Goal: Find specific page/section

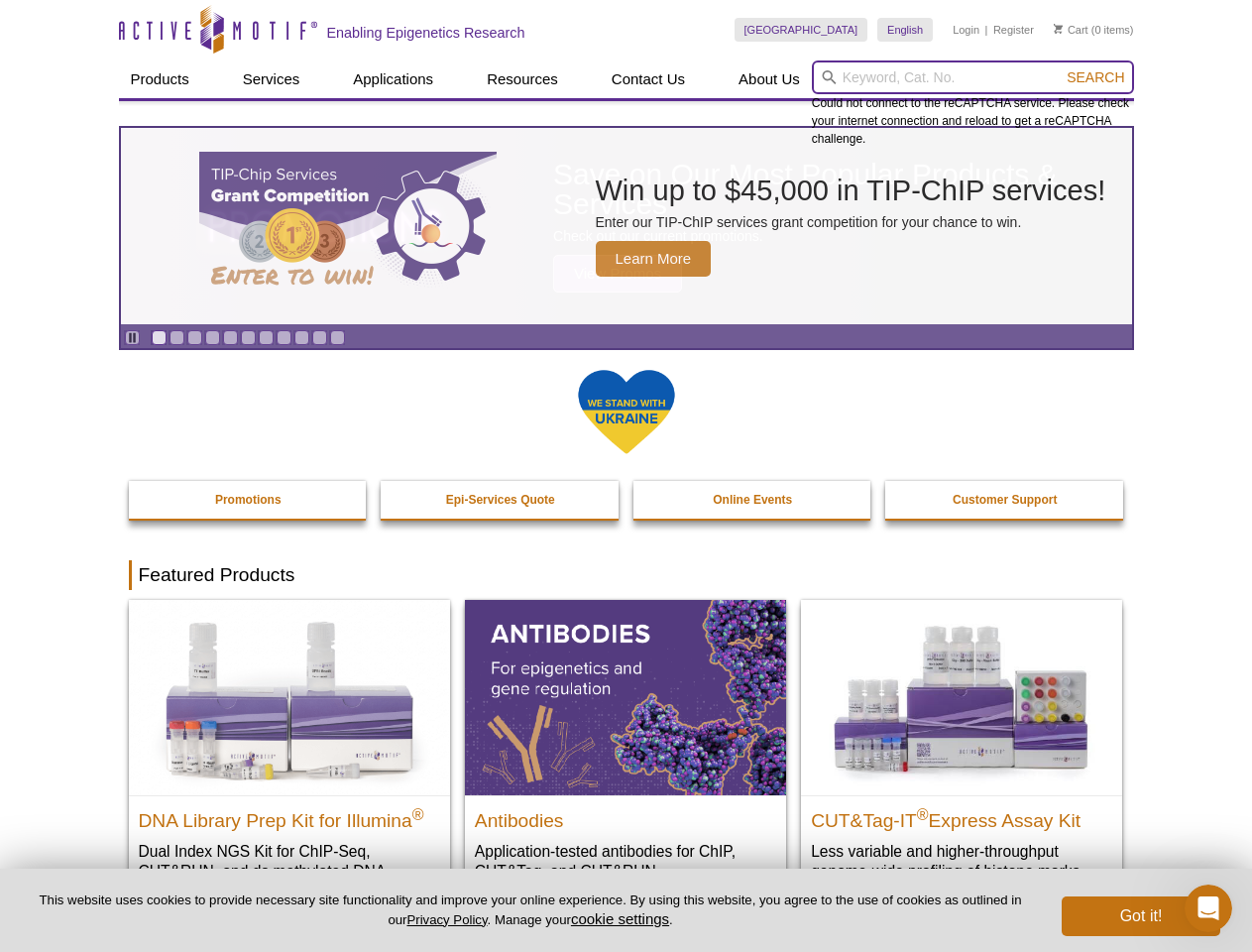
click at [973, 78] on input "search" at bounding box center [973, 78] width 322 height 34
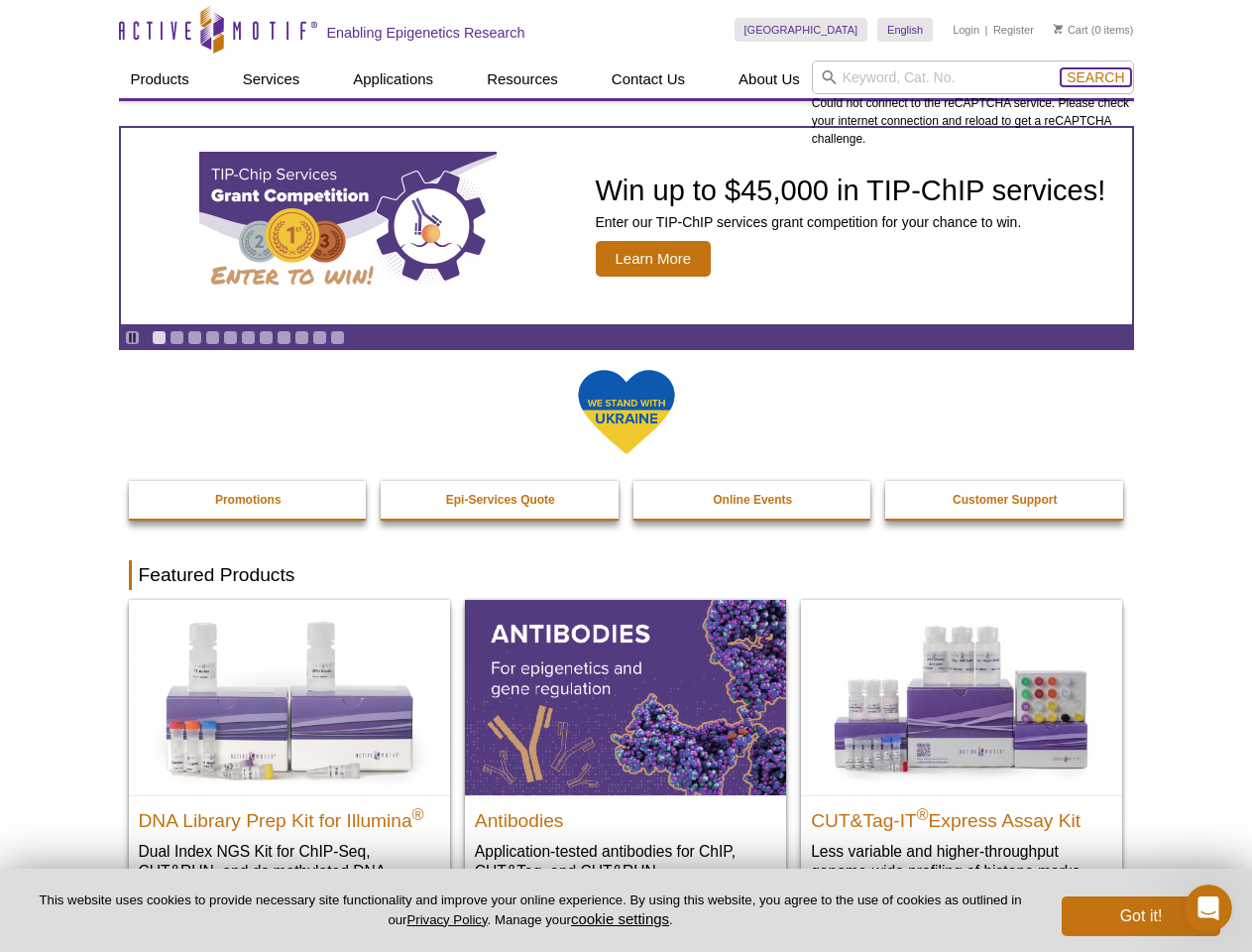
click at [1096, 78] on span "Search" at bounding box center [1096, 78] width 58 height 16
click at [132, 337] on icon "Pause" at bounding box center [132, 337] width 13 height 13
click at [158, 337] on link "Go to slide 1" at bounding box center [158, 337] width 15 height 15
click at [176, 337] on link "Go to slide 2" at bounding box center [176, 337] width 15 height 15
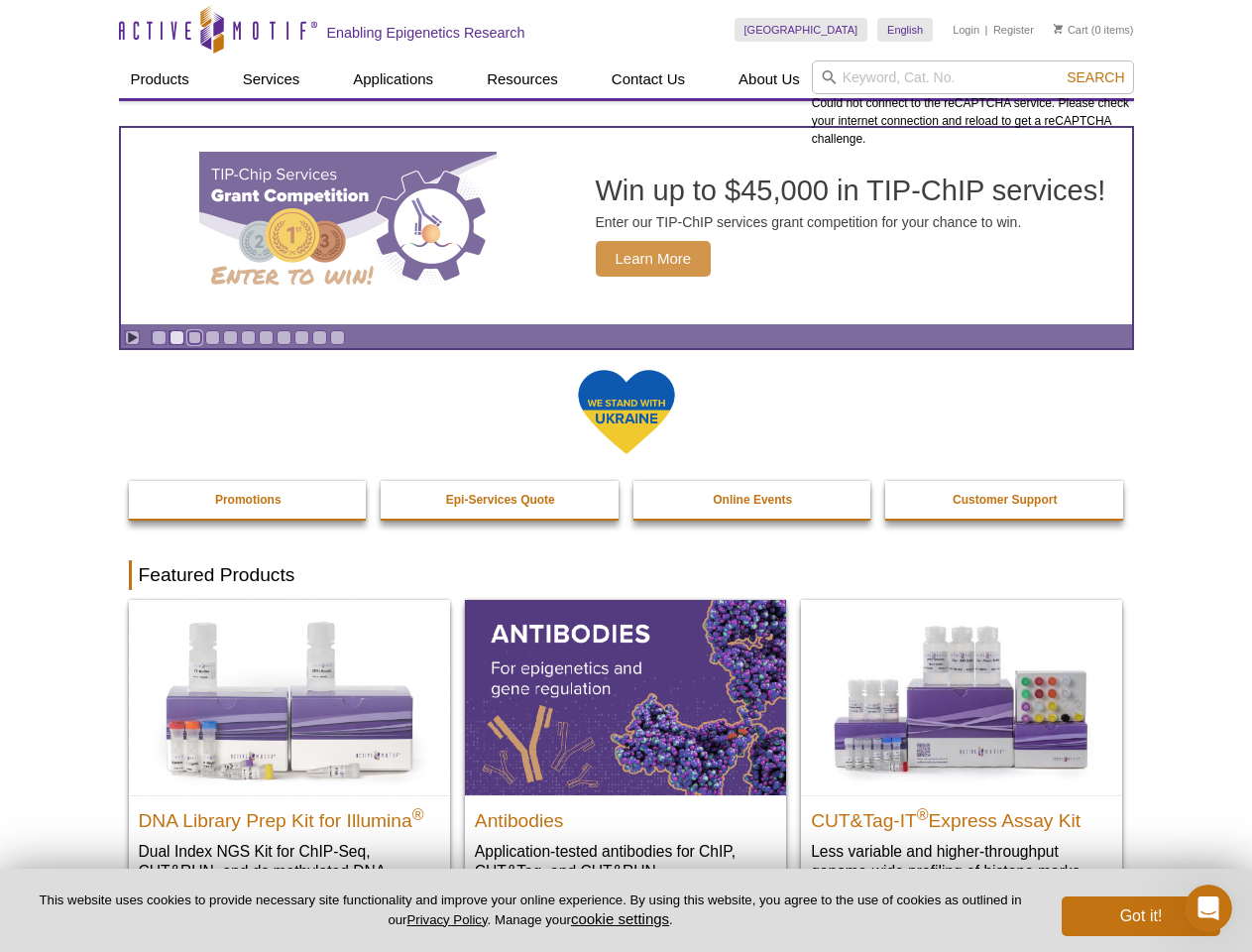
click at [194, 337] on link "Go to slide 3" at bounding box center [194, 337] width 15 height 15
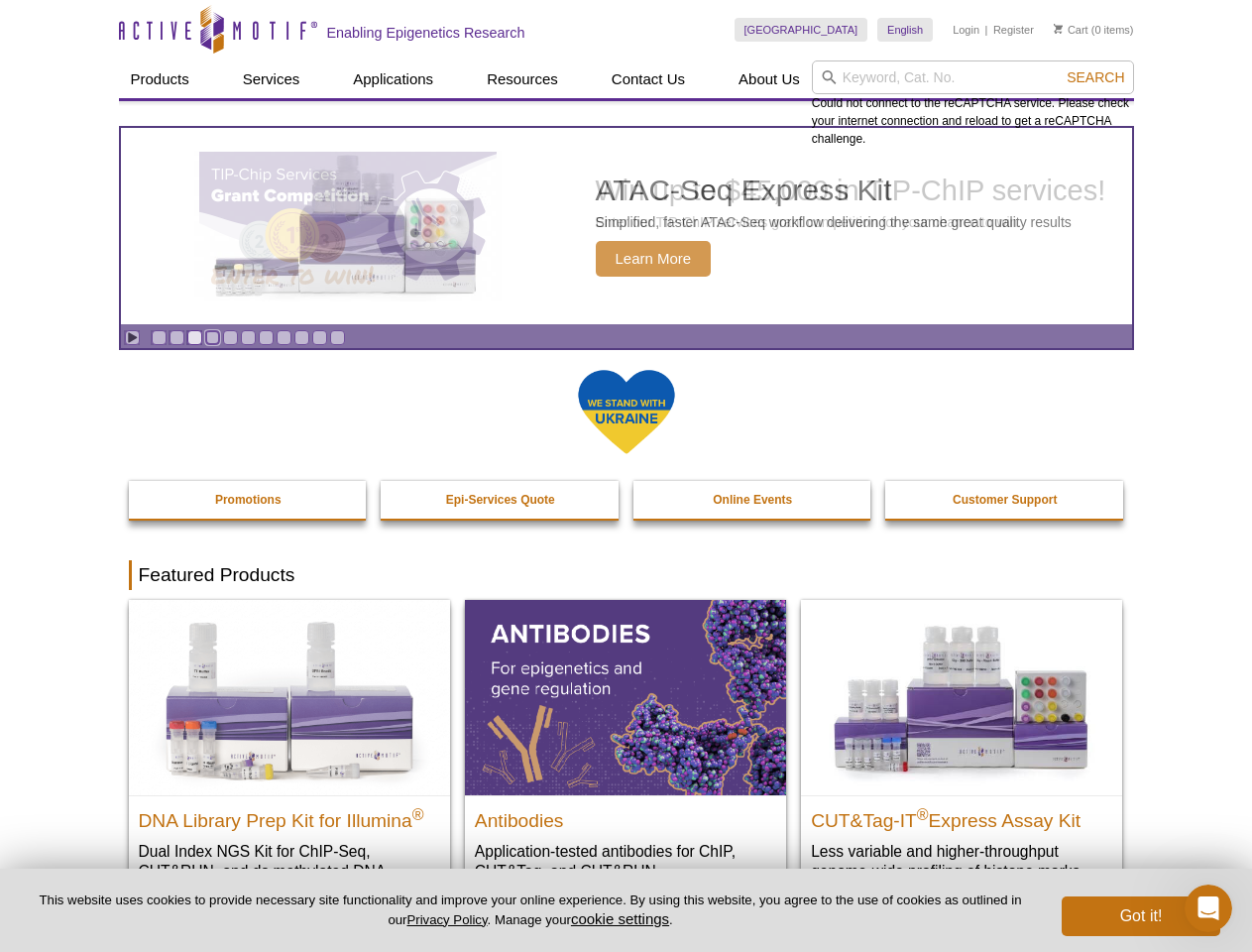
click at [212, 337] on link "Go to slide 4" at bounding box center [212, 337] width 15 height 15
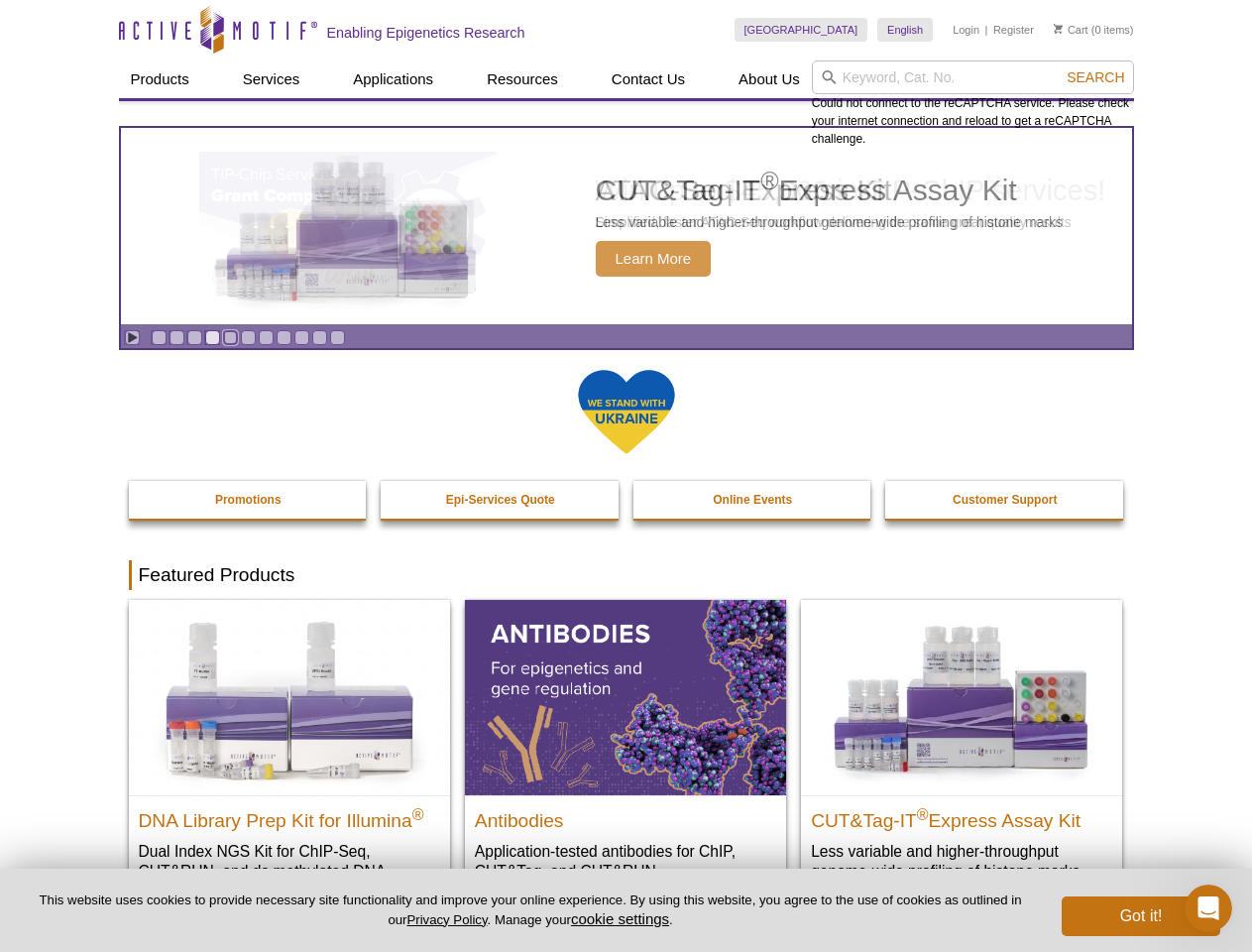
click at [230, 337] on link "Go to slide 5" at bounding box center [230, 337] width 15 height 15
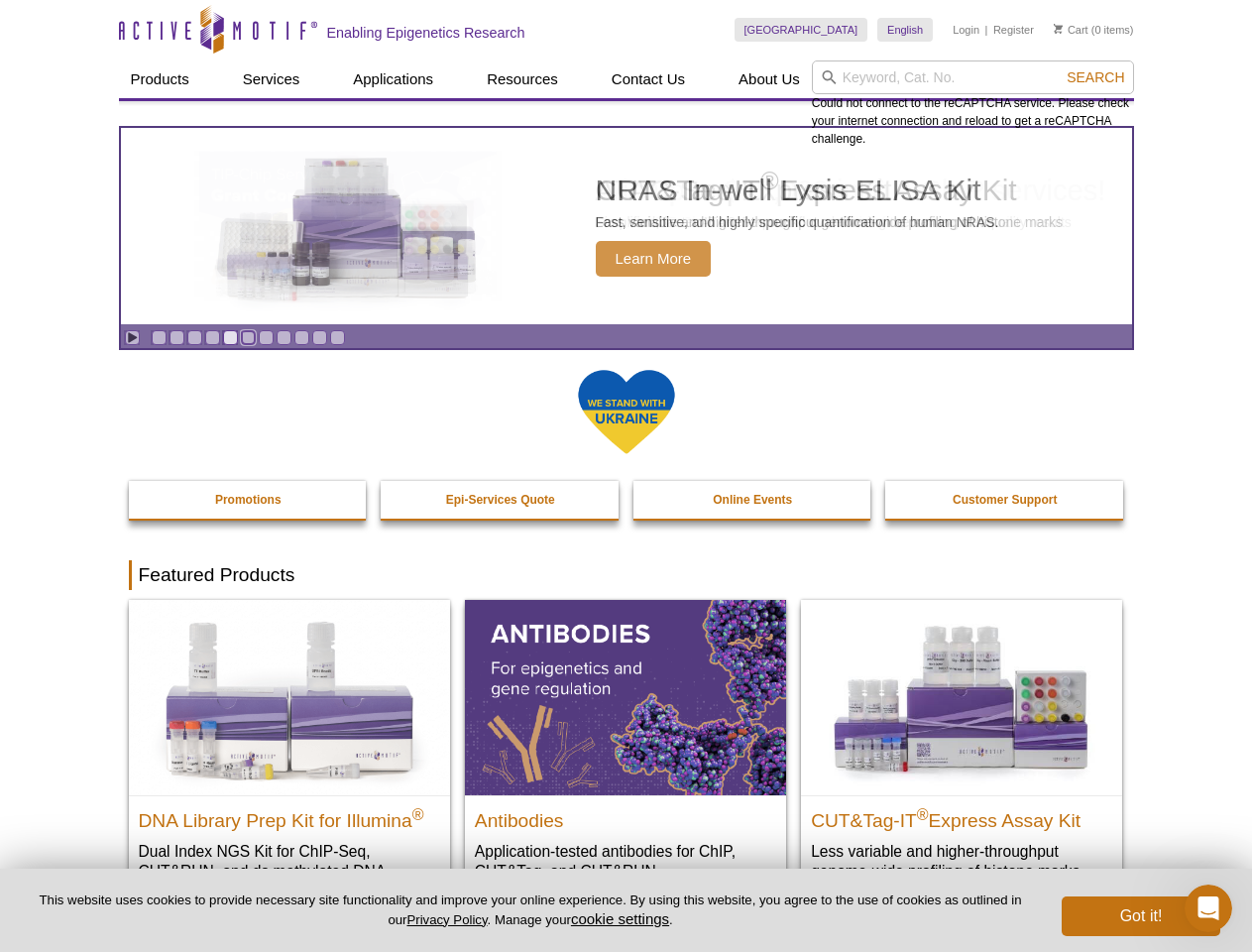
click at [248, 337] on link "Go to slide 6" at bounding box center [248, 337] width 15 height 15
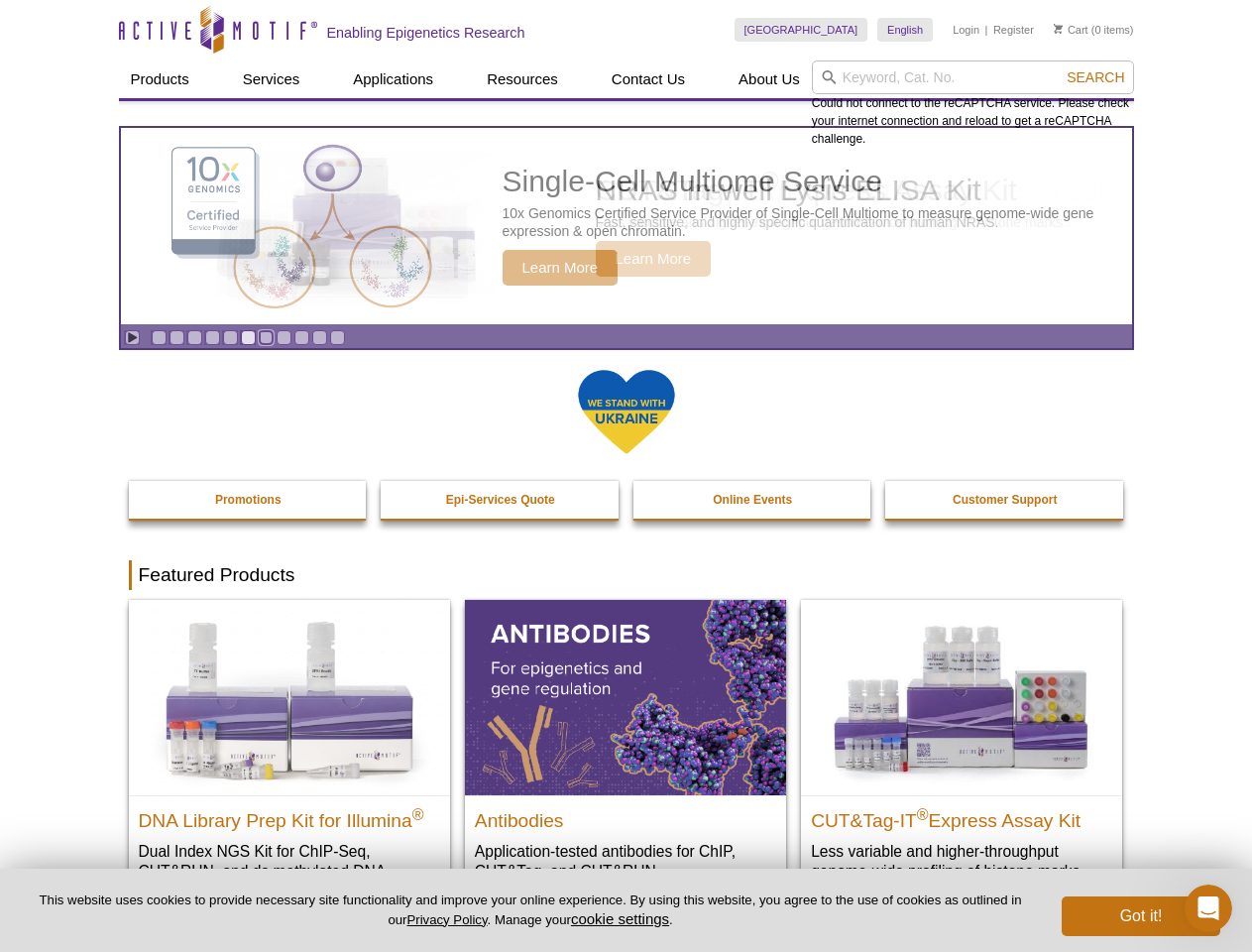
click at [266, 337] on link "Go to slide 7" at bounding box center [266, 337] width 15 height 15
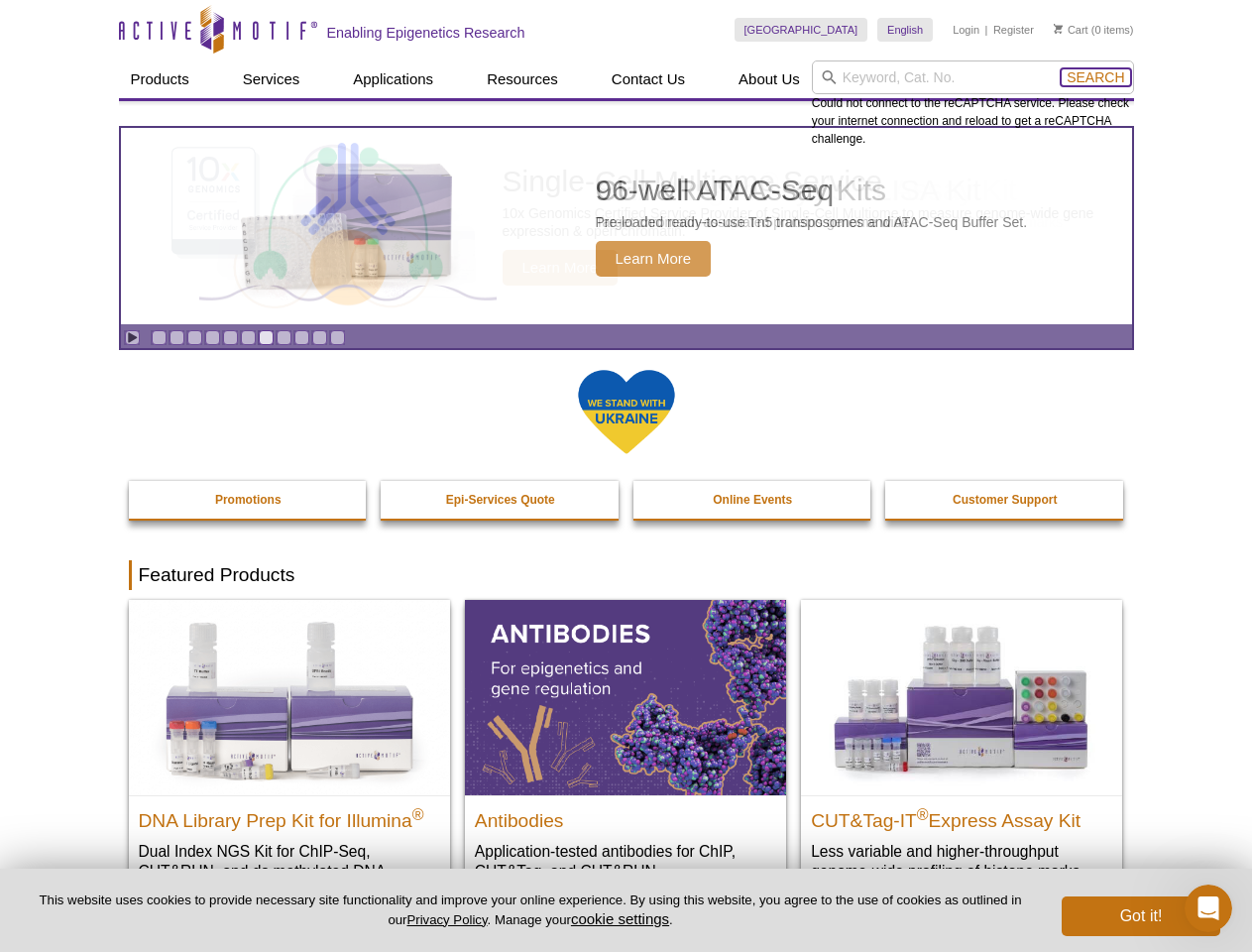
click at [1096, 78] on span "Search" at bounding box center [1096, 78] width 58 height 16
